Goal: Task Accomplishment & Management: Manage account settings

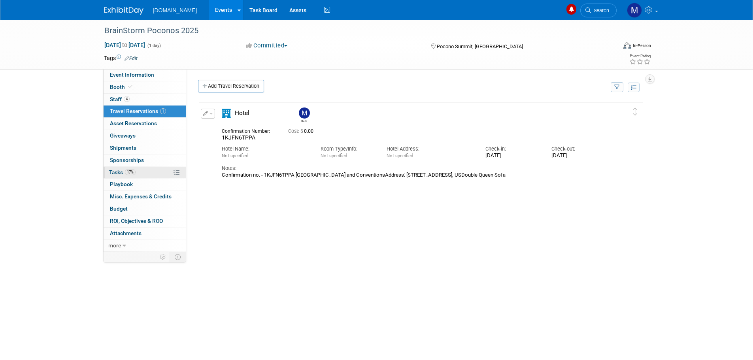
click at [124, 172] on span "Tasks 17%" at bounding box center [122, 172] width 26 height 6
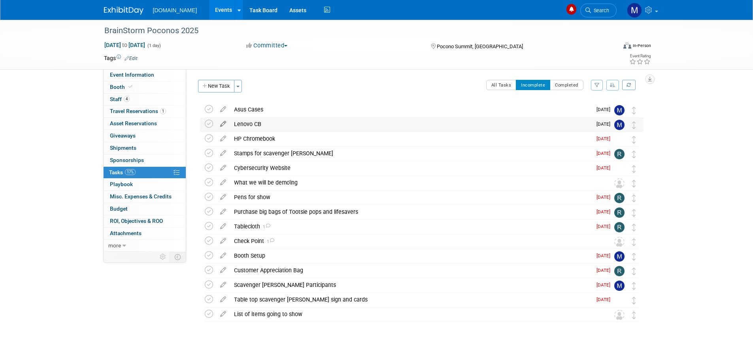
click at [222, 123] on icon at bounding box center [223, 122] width 14 height 10
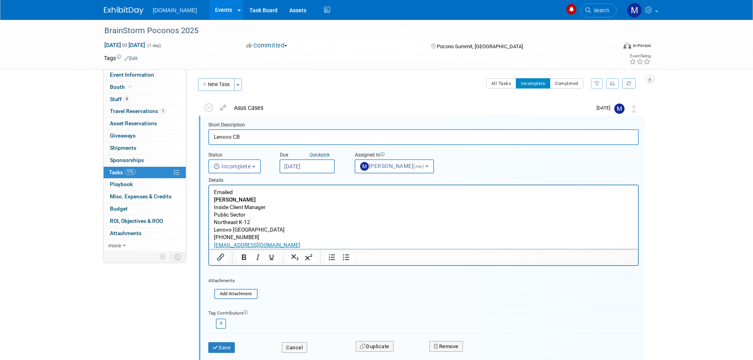
click at [252, 191] on p "Emailed [PERSON_NAME] Inside Client Manager Public Sector Northeast K-12 [GEOGR…" at bounding box center [423, 218] width 420 height 60
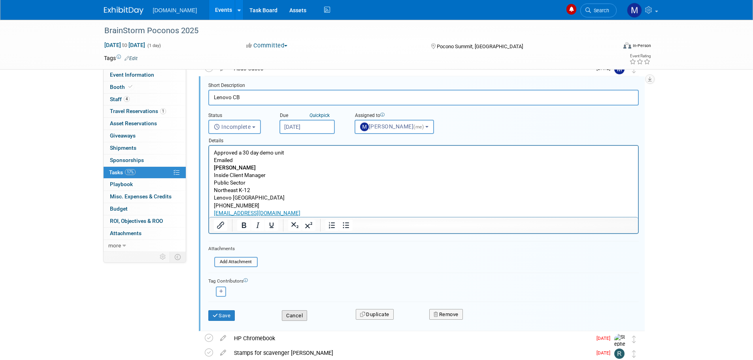
click at [292, 317] on button "Cancel" at bounding box center [294, 315] width 25 height 11
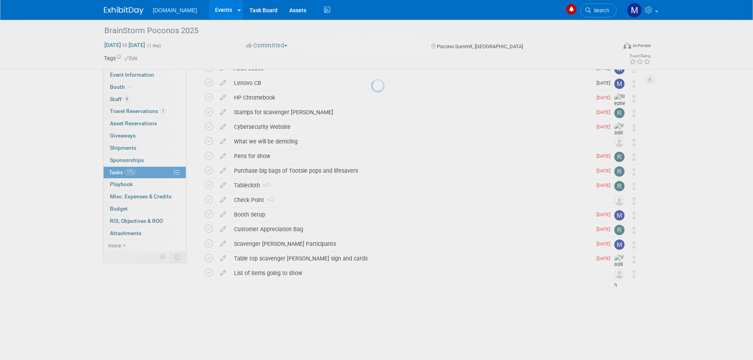
scroll to position [10, 0]
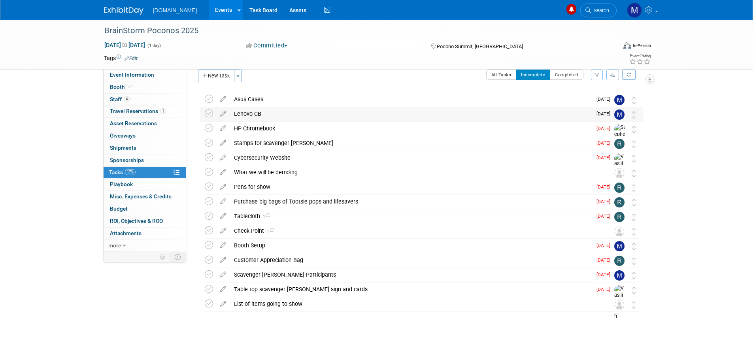
click at [249, 115] on div "Lenovo CB" at bounding box center [411, 113] width 362 height 13
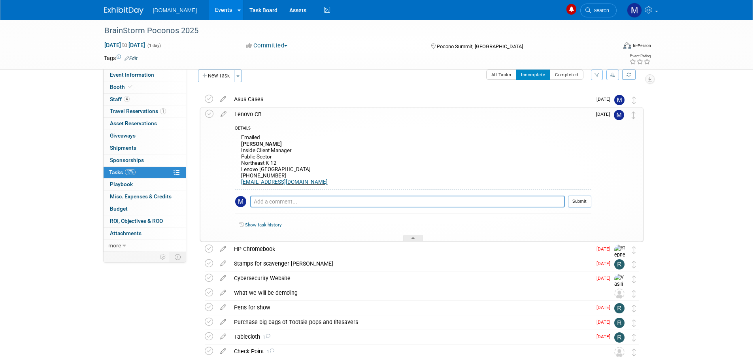
scroll to position [41, 0]
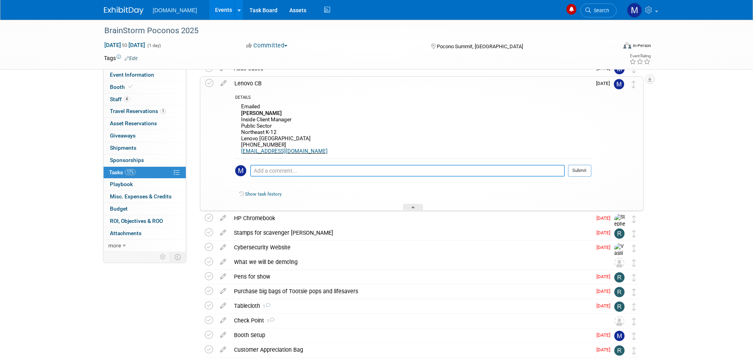
click at [258, 169] on textarea at bounding box center [407, 171] width 315 height 12
type textarea "Approved 30 day demo unit"
click at [584, 172] on button "Submit" at bounding box center [579, 171] width 23 height 12
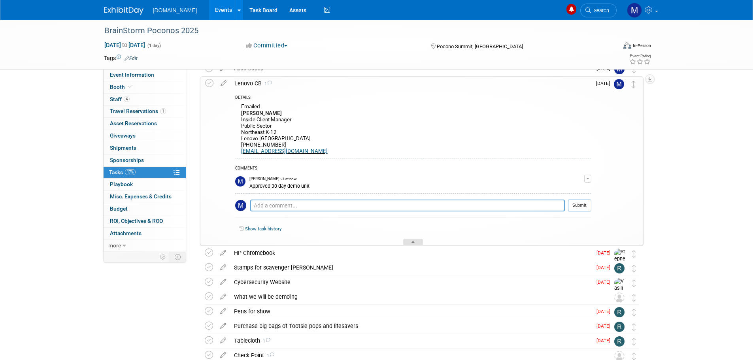
click at [417, 241] on div at bounding box center [413, 242] width 20 height 7
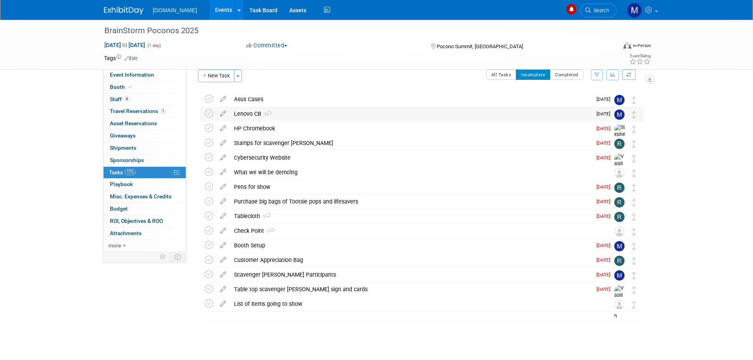
scroll to position [10, 0]
click at [243, 99] on div "Asus Cases" at bounding box center [411, 98] width 362 height 13
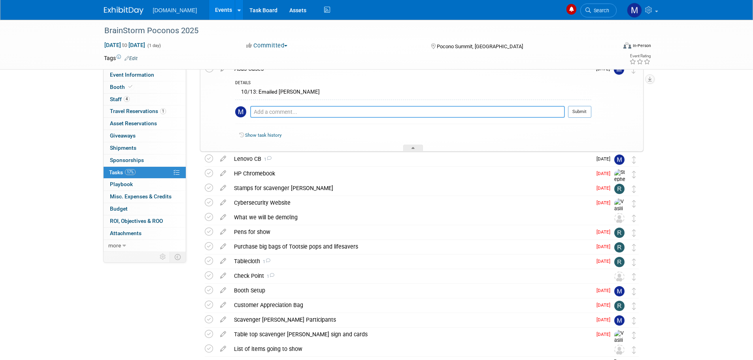
click at [257, 111] on textarea at bounding box center [407, 112] width 315 height 12
type textarea "[PERSON_NAME] sending"
click at [570, 111] on button "Submit" at bounding box center [579, 112] width 23 height 12
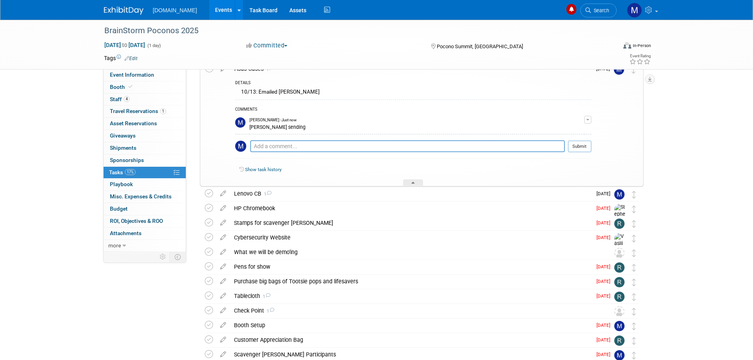
click at [407, 179] on div "Show task history" at bounding box center [413, 170] width 356 height 17
click at [410, 185] on div at bounding box center [413, 182] width 20 height 7
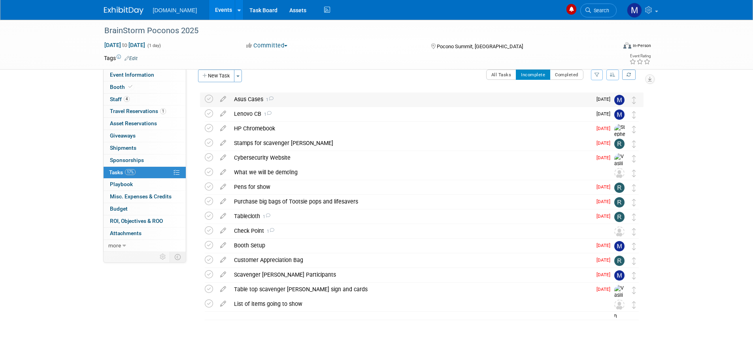
scroll to position [10, 0]
click at [217, 72] on button "New Task" at bounding box center [216, 76] width 36 height 13
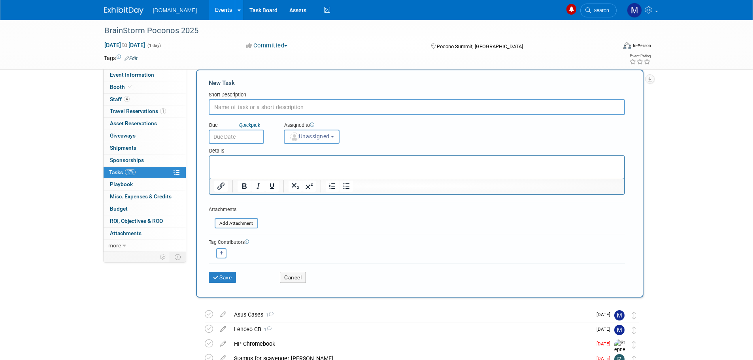
scroll to position [0, 0]
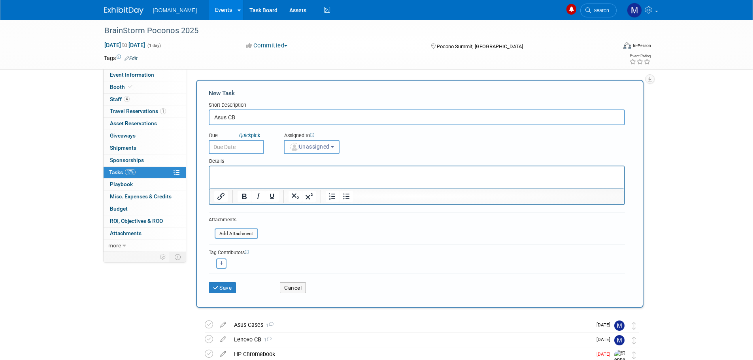
type input "Asus CB"
click at [238, 175] on p "Rich Text Area. Press ALT-0 for help." at bounding box center [416, 174] width 405 height 8
click at [314, 148] on span "Unassigned" at bounding box center [309, 146] width 40 height 6
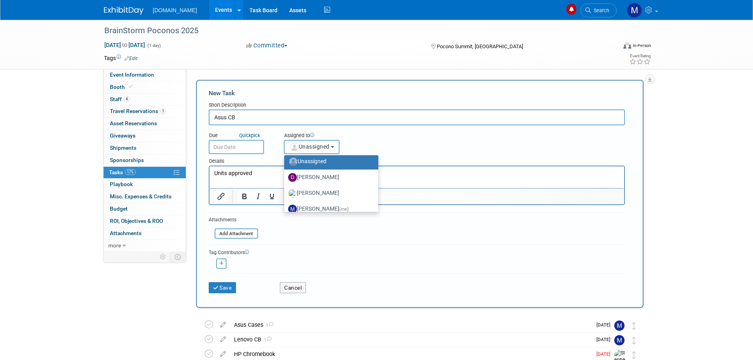
scroll to position [40, 0]
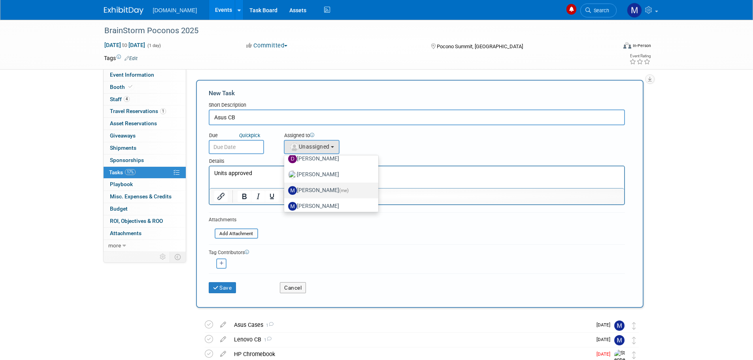
click at [313, 193] on label "[PERSON_NAME] (me)" at bounding box center [329, 190] width 83 height 13
click at [285, 192] on input "[PERSON_NAME] (me)" at bounding box center [282, 189] width 5 height 5
select select "6a3f4df4-1236-4e09-914f-28439b570fb3"
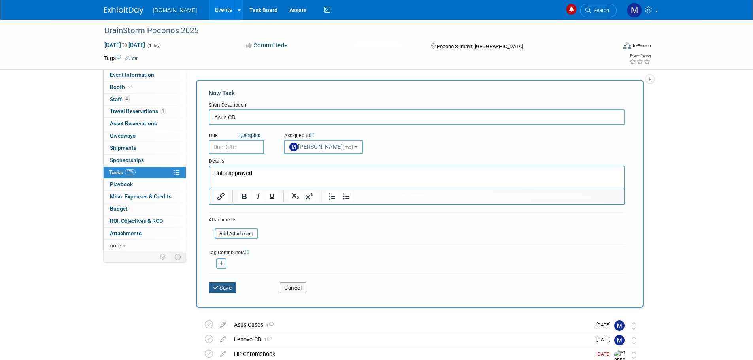
click at [223, 286] on button "Save" at bounding box center [223, 287] width 28 height 11
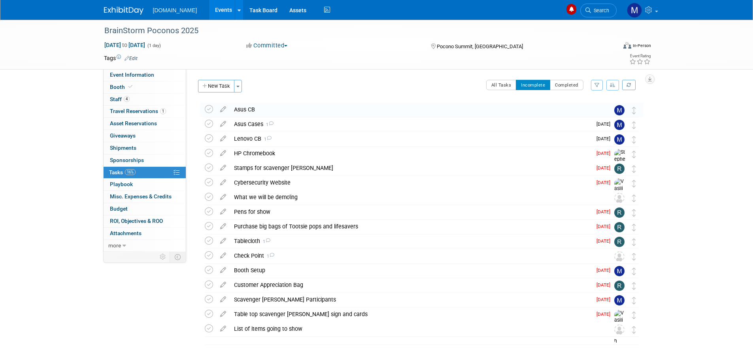
click at [268, 112] on div "Asus CB" at bounding box center [414, 109] width 368 height 13
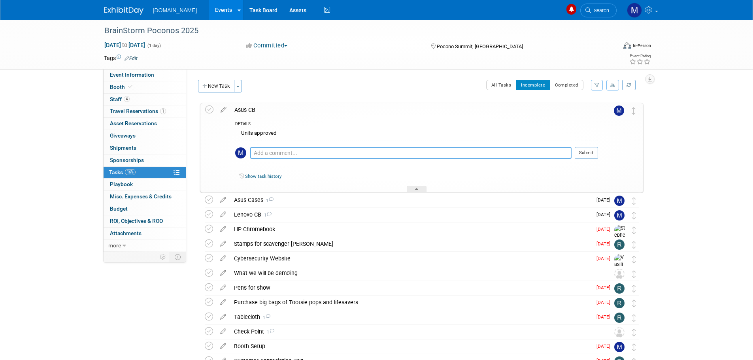
click at [285, 149] on textarea at bounding box center [410, 153] width 321 height 12
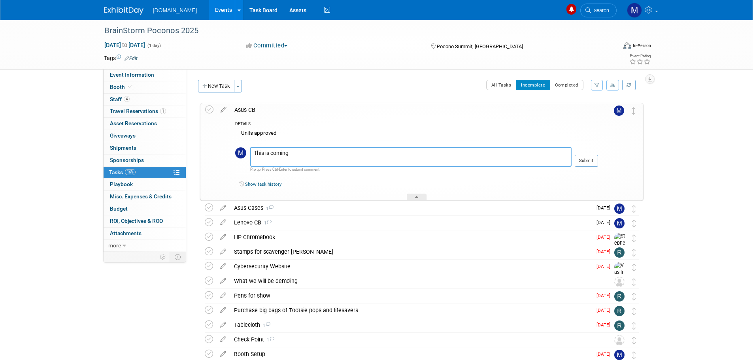
paste textarea "CR1104CTA-YZ42 2 CR1104FTA-YZ42T 1 CX1405CTA-DS84F 1 CZ1104CM2A-YZ42 1"
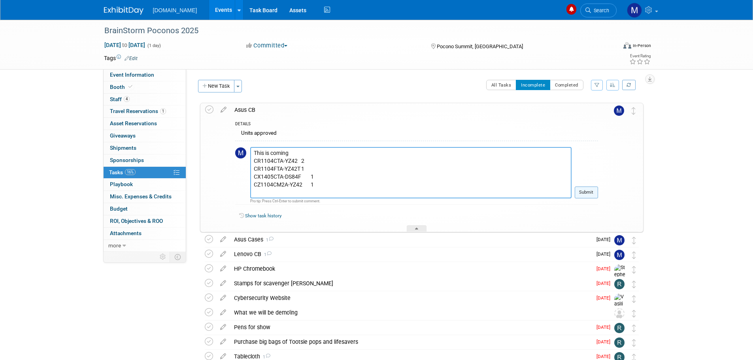
type textarea "This is coming CR1104CTA-YZ42 2 CR1104FTA-YZ42T 1 CX1405CTA-DS84F 1 CZ1104CM2A-…"
click at [586, 196] on button "Submit" at bounding box center [586, 193] width 23 height 12
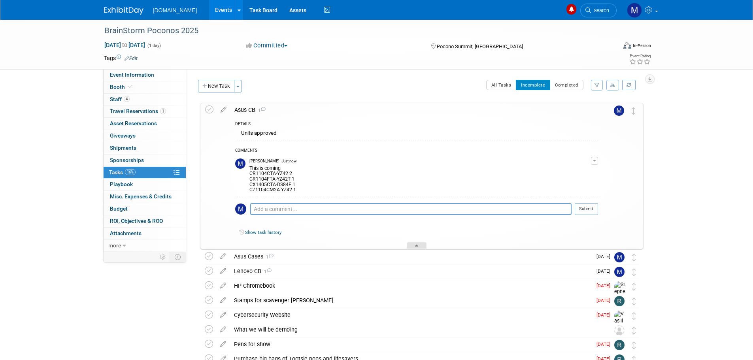
click at [416, 246] on icon at bounding box center [416, 247] width 3 height 5
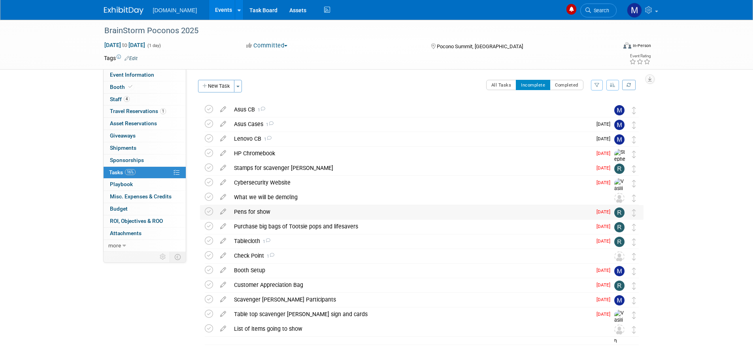
click at [266, 213] on div "Pens for show" at bounding box center [411, 211] width 362 height 13
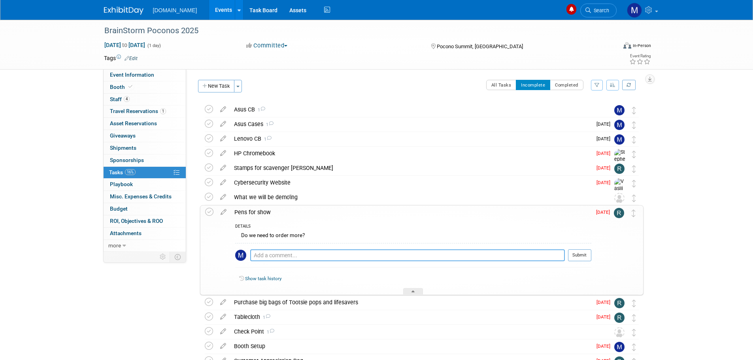
click at [262, 254] on textarea at bounding box center [407, 255] width 315 height 12
type textarea "Emailed [PERSON_NAME]"
click at [584, 253] on button "Submit" at bounding box center [579, 255] width 23 height 12
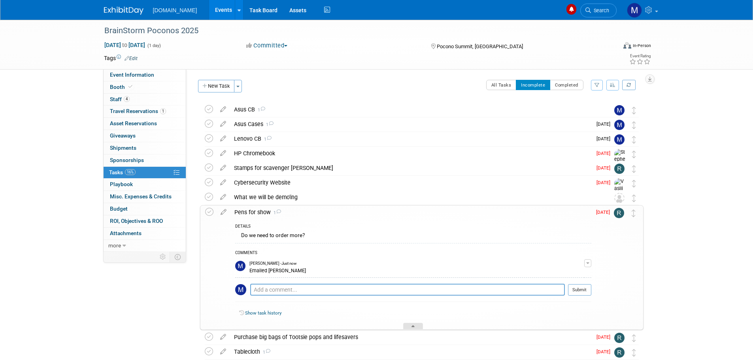
click at [410, 329] on div at bounding box center [413, 326] width 20 height 7
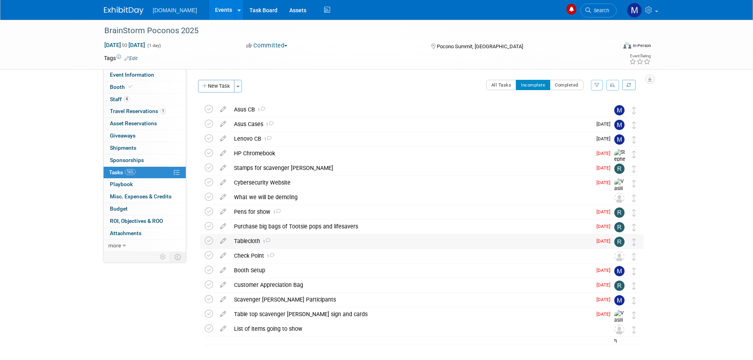
click at [328, 243] on div "Tablecloth 1" at bounding box center [411, 240] width 362 height 13
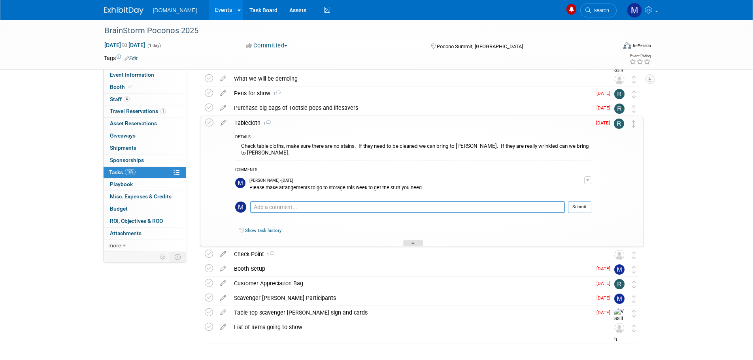
click at [416, 244] on div at bounding box center [413, 243] width 20 height 7
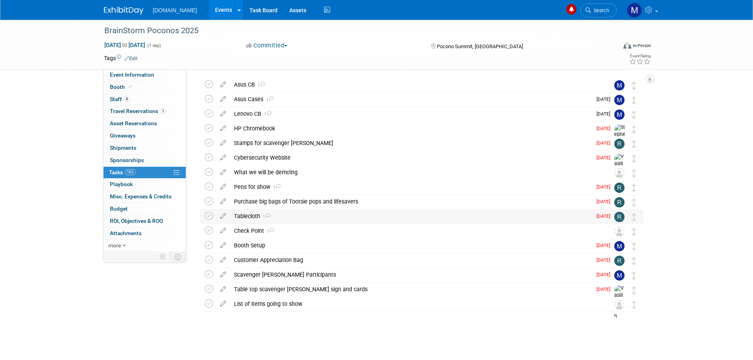
scroll to position [25, 0]
click at [222, 217] on icon at bounding box center [223, 214] width 14 height 10
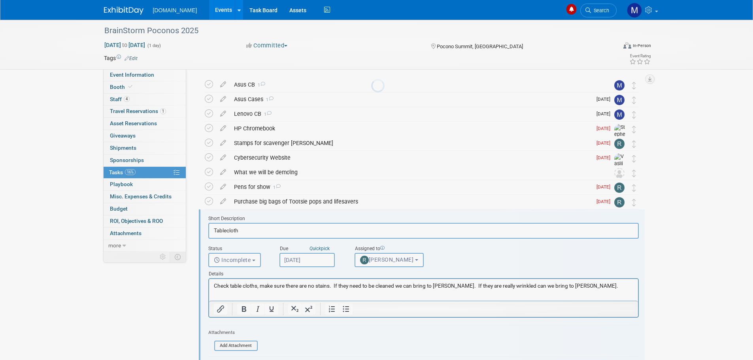
scroll to position [119, 0]
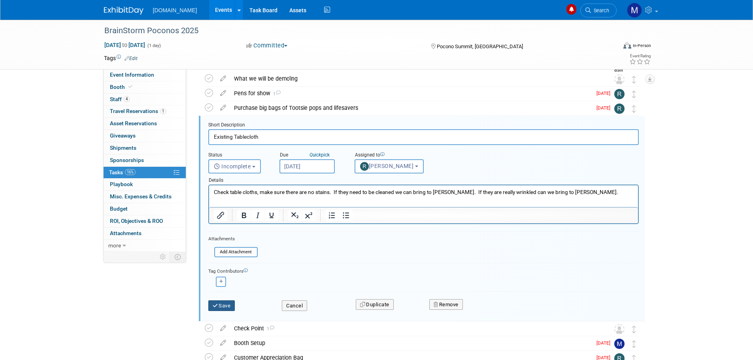
type input "Existing Tablecloth"
click at [211, 303] on button "Save" at bounding box center [221, 305] width 27 height 11
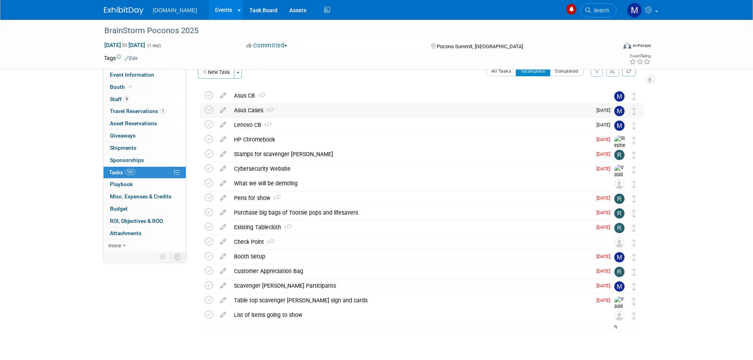
scroll to position [0, 0]
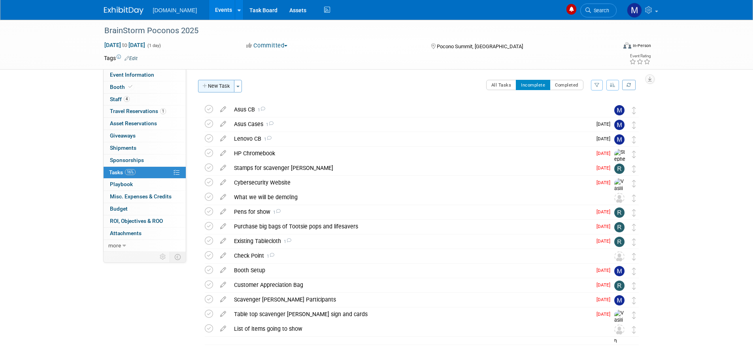
click at [222, 87] on button "New Task" at bounding box center [216, 86] width 36 height 13
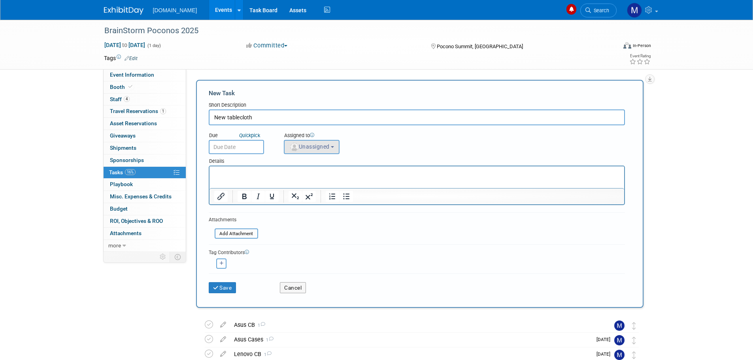
type input "New tablecloth"
click at [298, 147] on img "button" at bounding box center [294, 147] width 9 height 9
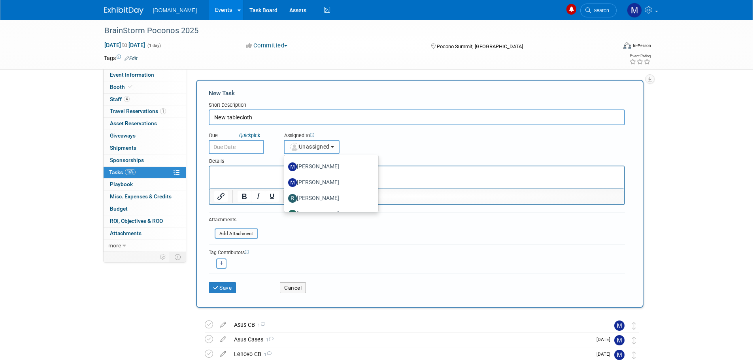
scroll to position [119, 0]
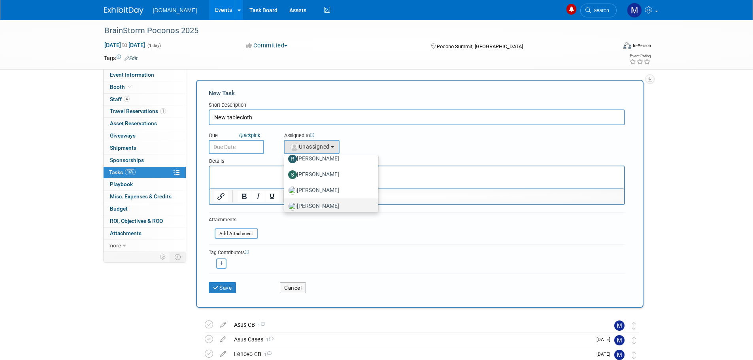
click at [324, 205] on label "[PERSON_NAME]" at bounding box center [329, 206] width 83 height 13
click at [285, 205] on input "[PERSON_NAME]" at bounding box center [282, 205] width 5 height 5
select select "a1cfb3db-9cb6-423b-98f0-e04ce0bbbe74"
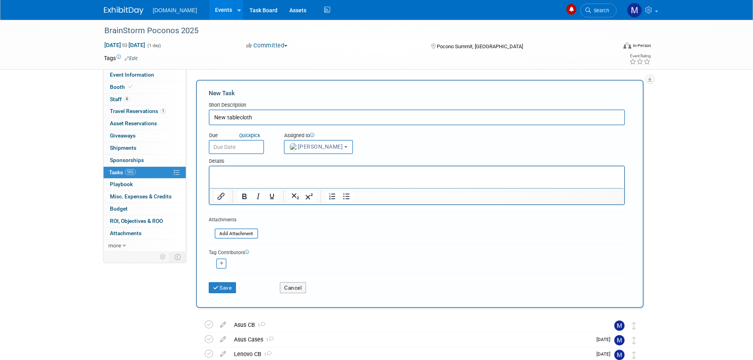
click at [282, 113] on input "New tablecloth" at bounding box center [417, 117] width 416 height 16
type input "New tablecloth design"
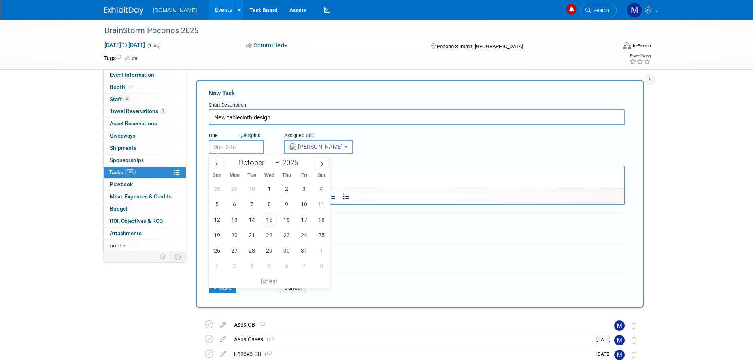
click at [241, 149] on input "text" at bounding box center [236, 147] width 55 height 14
click at [300, 220] on span "17" at bounding box center [303, 219] width 15 height 15
type input "[DATE]"
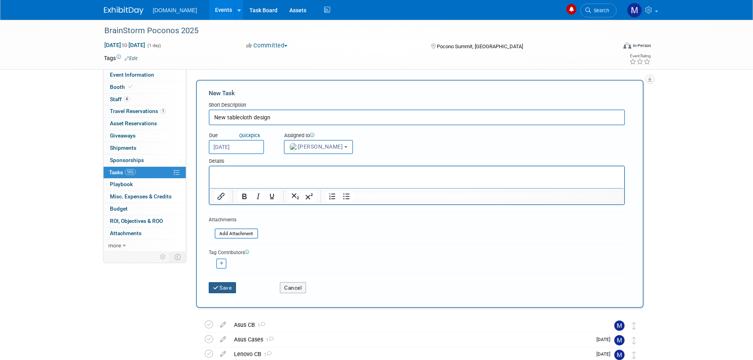
click at [225, 285] on button "Save" at bounding box center [223, 287] width 28 height 11
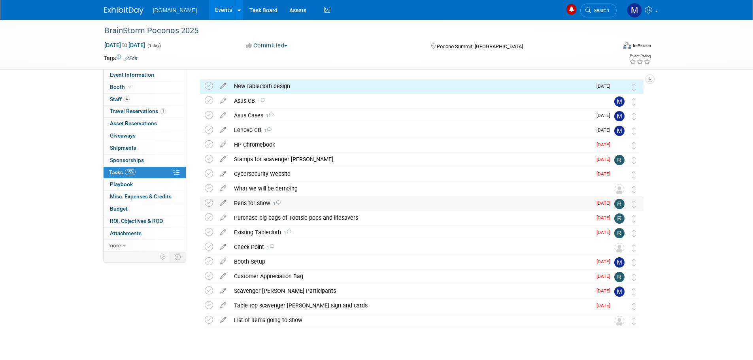
scroll to position [40, 0]
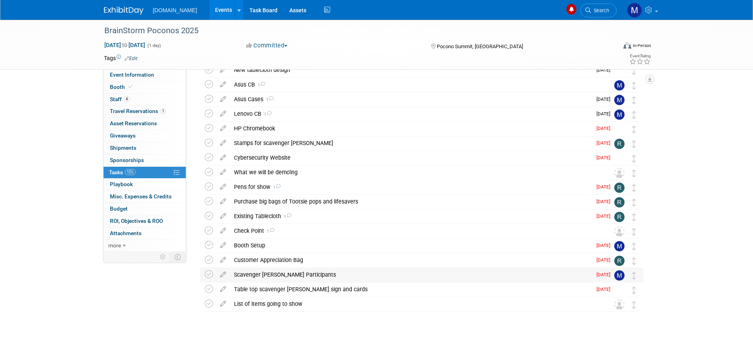
click at [310, 275] on div "Scavenger [PERSON_NAME] Participants" at bounding box center [411, 274] width 362 height 13
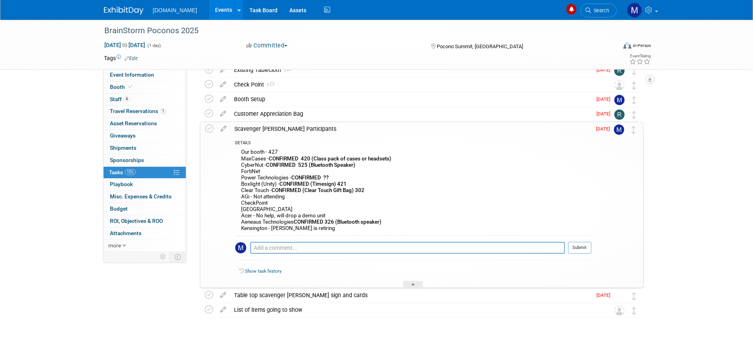
scroll to position [192, 0]
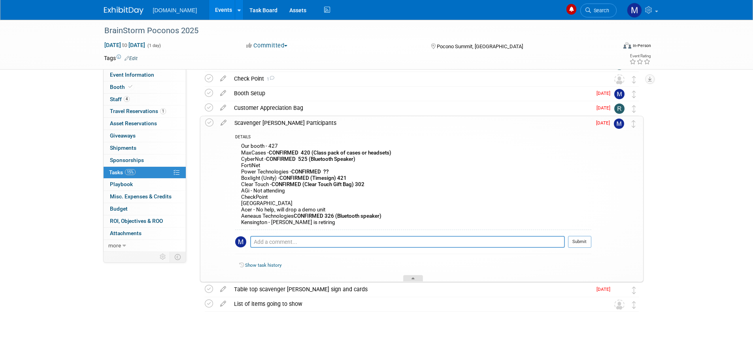
click at [420, 280] on div at bounding box center [413, 278] width 20 height 7
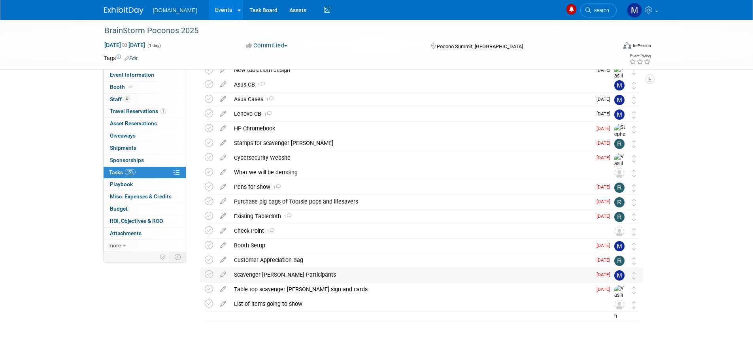
scroll to position [40, 0]
